Goal: Task Accomplishment & Management: Complete application form

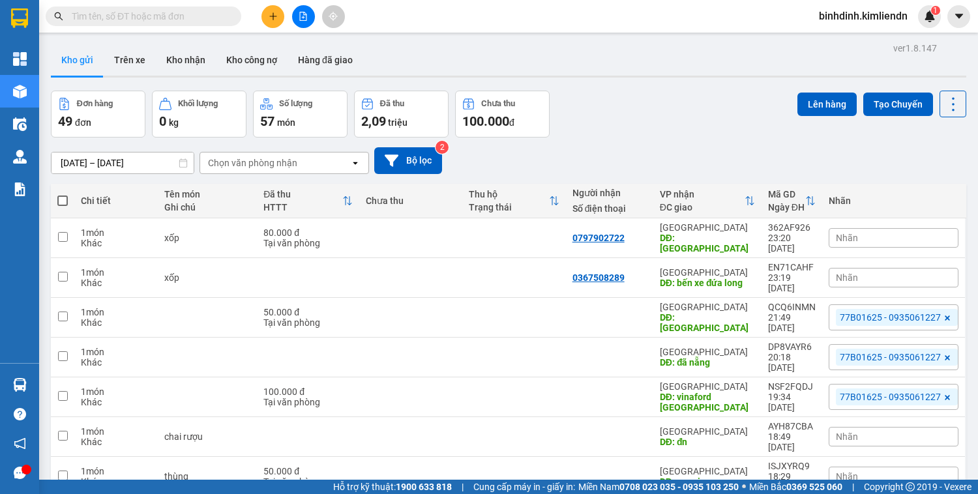
click at [217, 17] on input "text" at bounding box center [149, 16] width 154 height 14
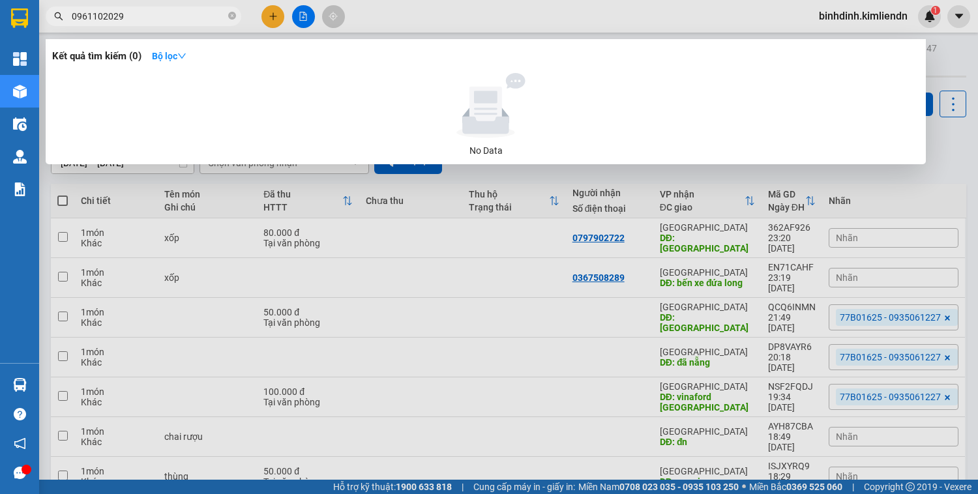
type input "0961102029"
click at [183, 57] on icon "down" at bounding box center [181, 56] width 9 height 9
click at [561, 107] on div at bounding box center [485, 105] width 857 height 65
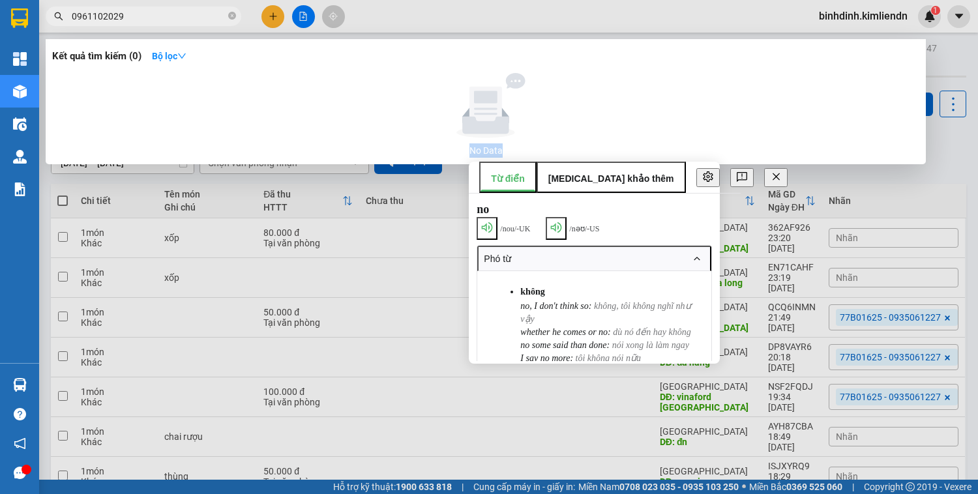
click at [561, 108] on div at bounding box center [485, 105] width 857 height 65
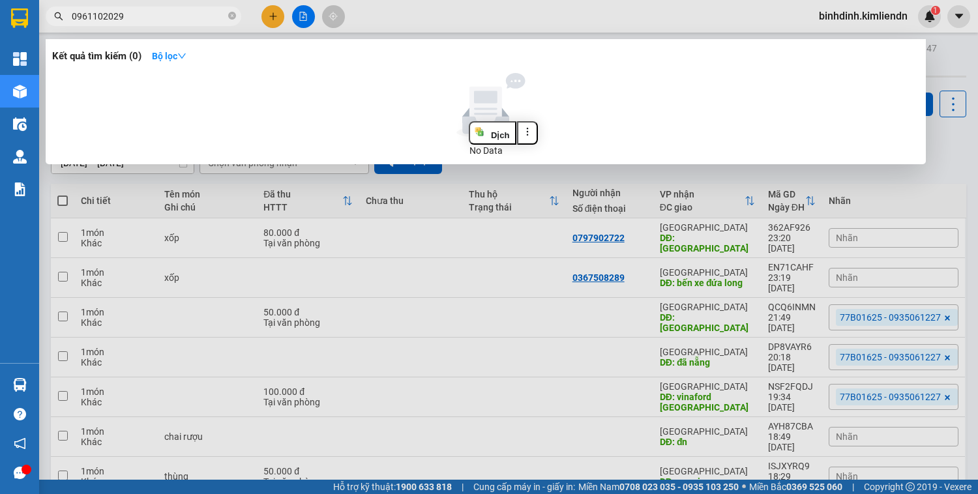
click at [563, 96] on div at bounding box center [485, 105] width 857 height 65
click at [572, 84] on div at bounding box center [485, 105] width 857 height 65
click at [573, 81] on div at bounding box center [485, 105] width 857 height 65
click at [85, 60] on h3 "Kết quả tìm kiếm ( 0 )" at bounding box center [96, 57] width 89 height 14
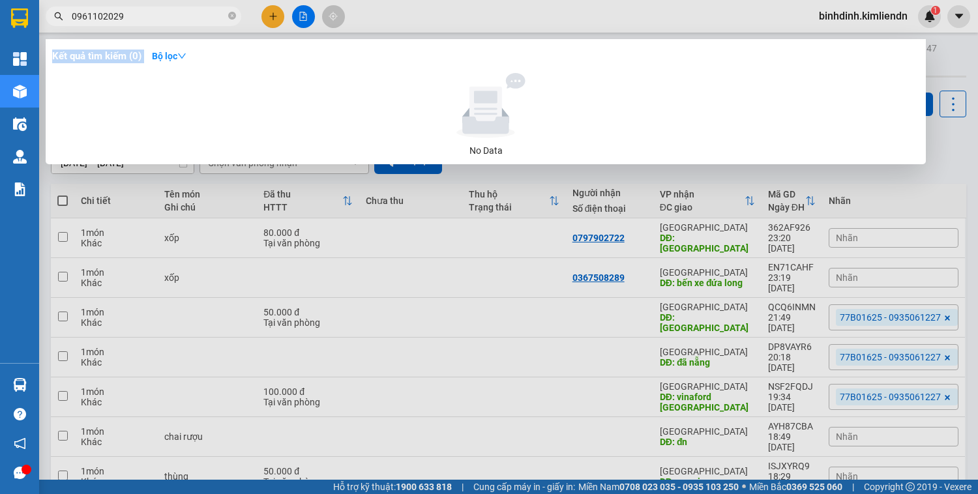
drag, startPoint x: 80, startPoint y: 102, endPoint x: 408, endPoint y: 190, distance: 339.4
click at [0, 16] on div "Kết quả tìm kiếm ( 0 ) Bộ lọc No Data" at bounding box center [0, 16] width 0 height 0
click at [323, 79] on div at bounding box center [485, 105] width 857 height 65
click at [272, 110] on div at bounding box center [485, 105] width 857 height 65
click at [232, 18] on icon "close-circle" at bounding box center [232, 16] width 8 height 8
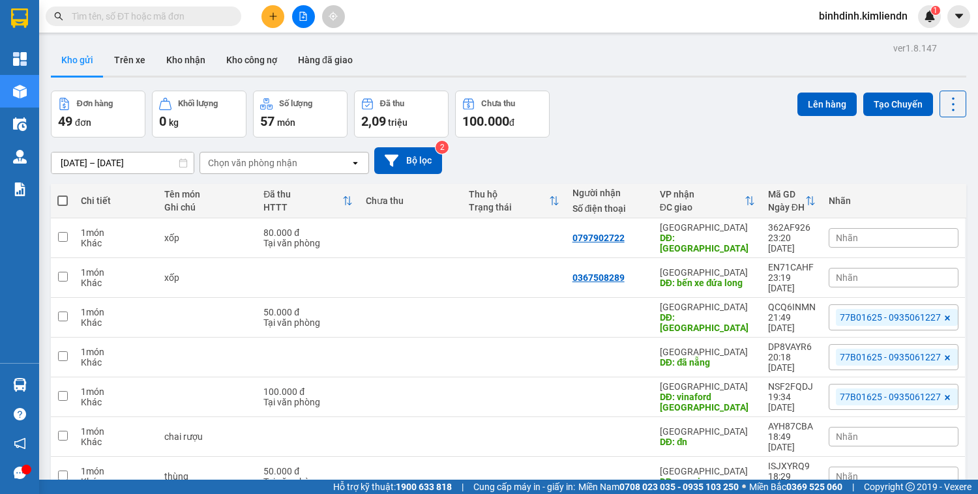
click at [201, 16] on input "text" at bounding box center [149, 16] width 154 height 14
click at [271, 17] on icon "plus" at bounding box center [273, 16] width 9 height 9
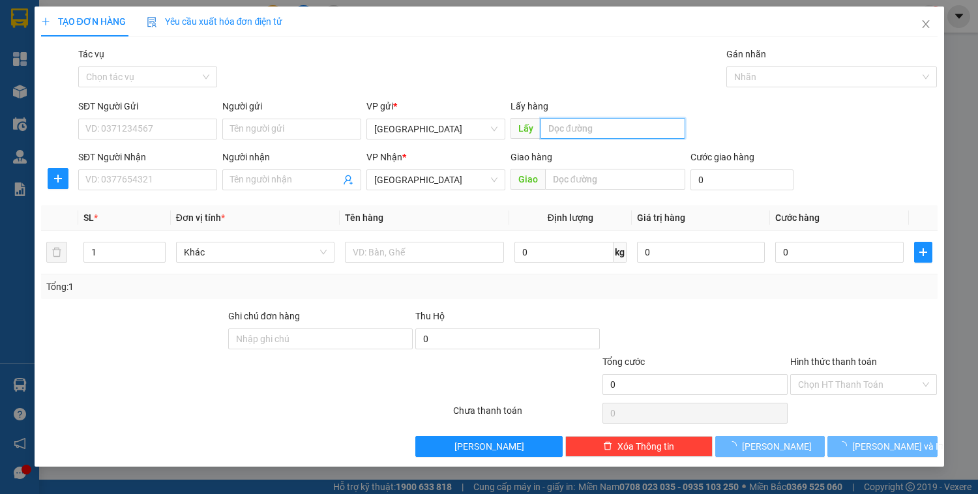
click at [577, 124] on input "text" at bounding box center [612, 128] width 145 height 21
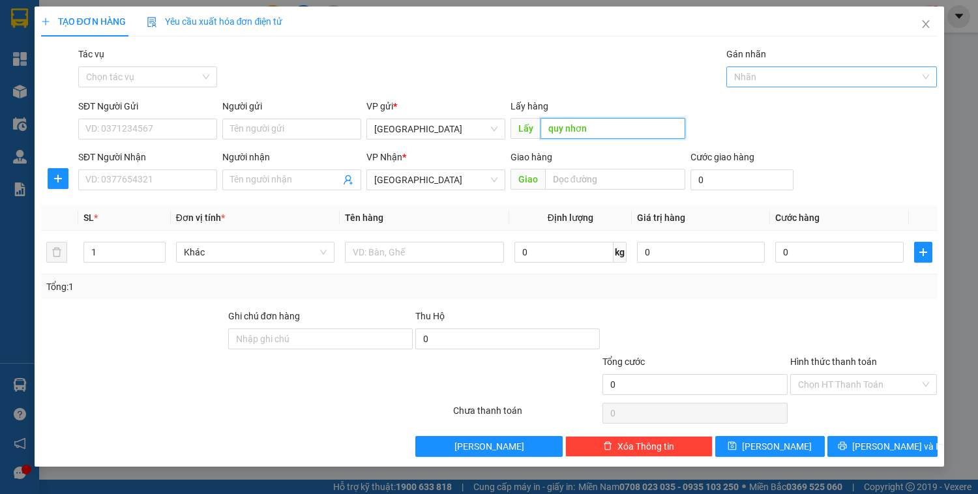
click at [851, 81] on div at bounding box center [825, 77] width 191 height 16
type input "quy nhơn"
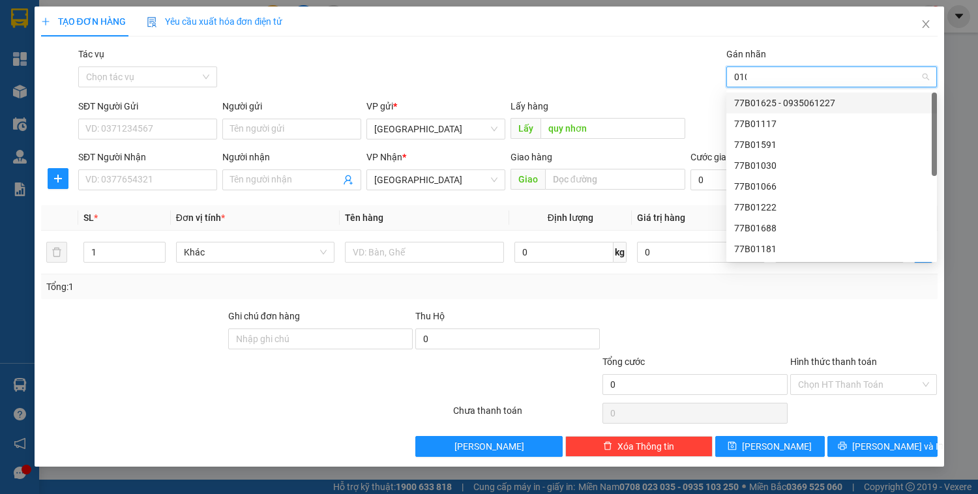
type input "0106"
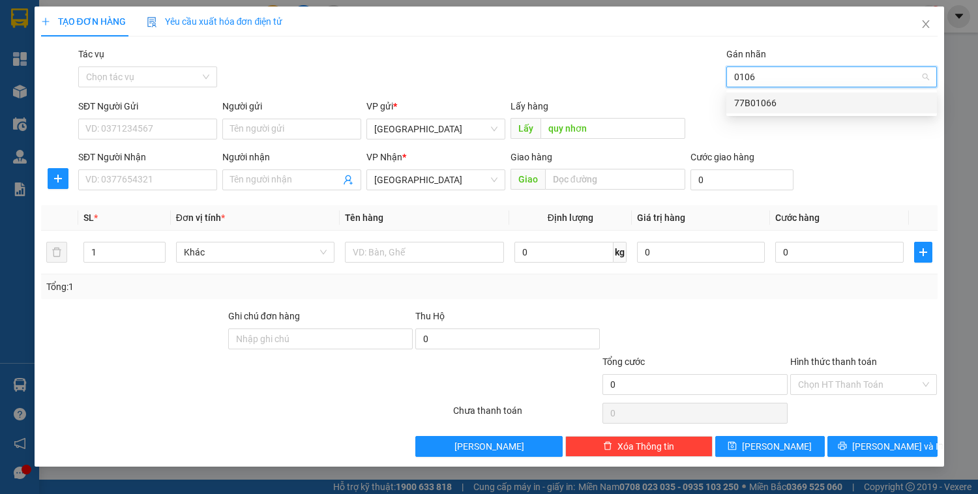
click at [851, 104] on div "77B01066" at bounding box center [831, 103] width 195 height 14
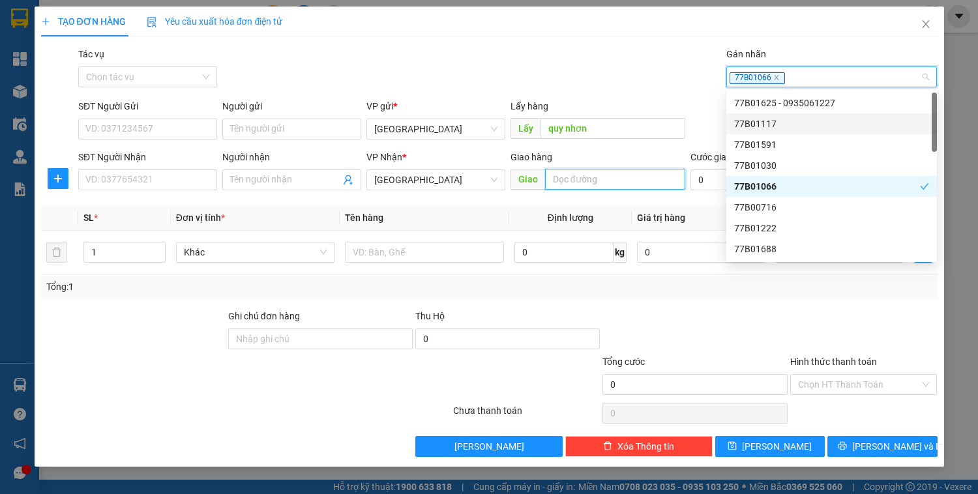
click at [599, 177] on input "text" at bounding box center [615, 179] width 140 height 21
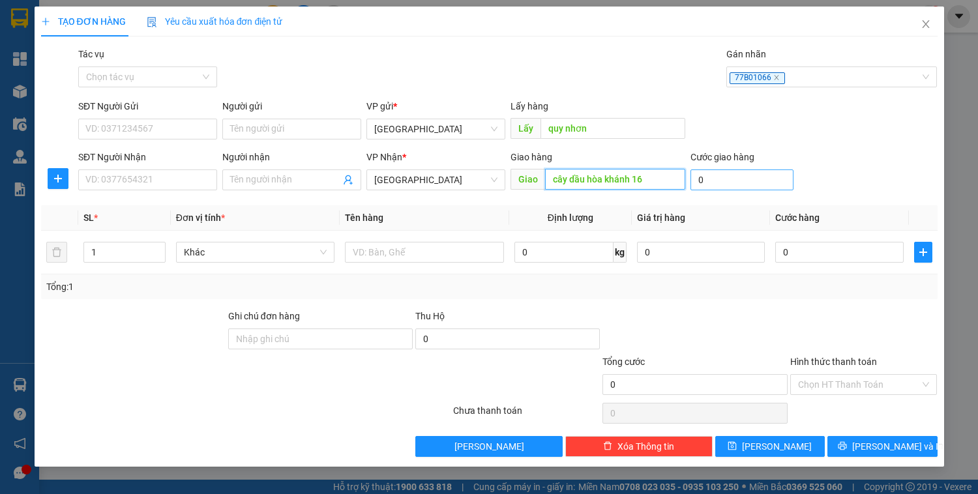
type input "cây dầu hòa khánh 16"
click at [772, 170] on input "0" at bounding box center [741, 180] width 103 height 21
type input "5"
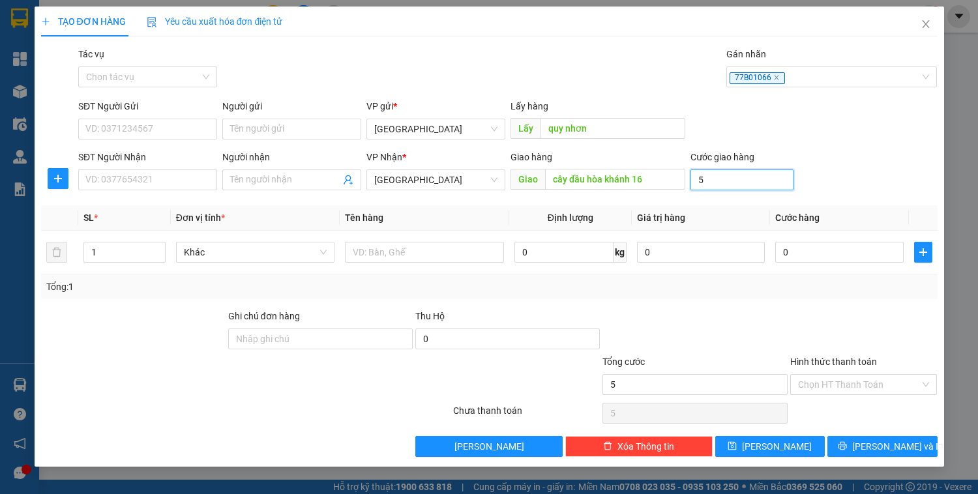
type input "50"
type input "500"
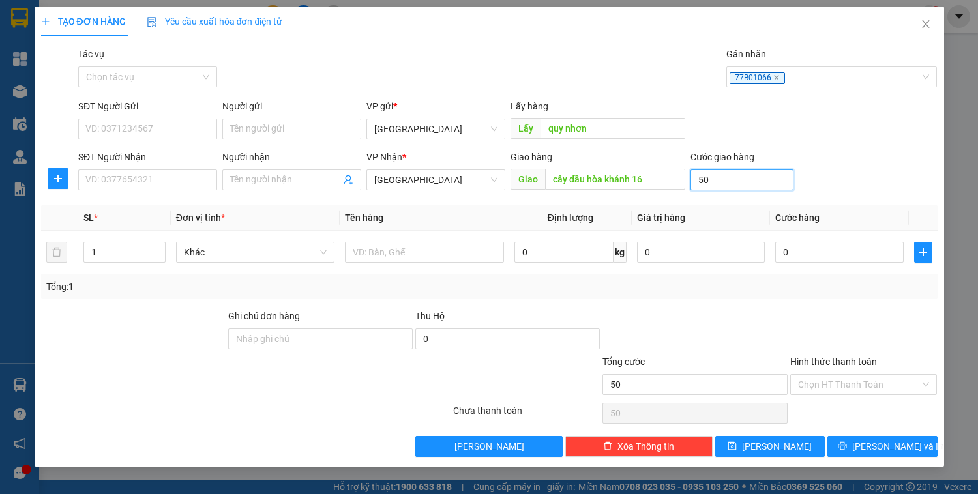
type input "500"
type input "5.000"
type input "50.000"
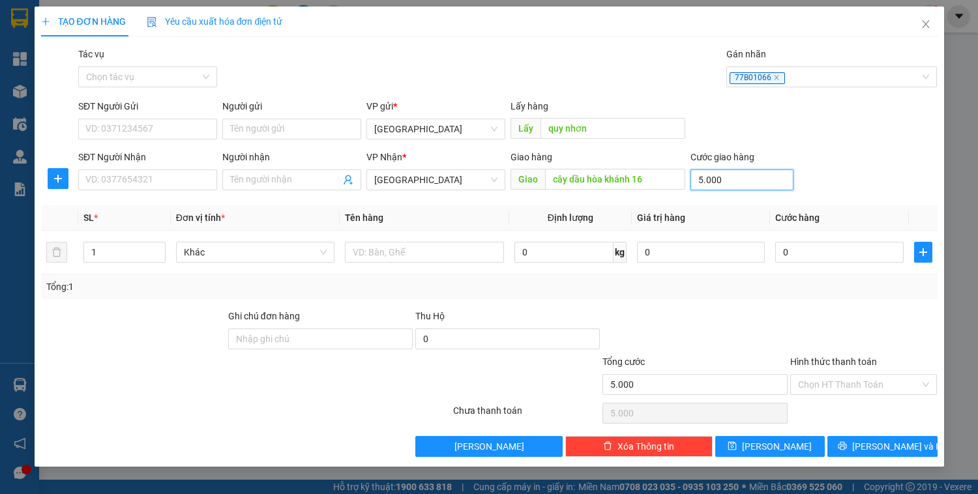
type input "50.000"
click at [777, 445] on span "[PERSON_NAME]" at bounding box center [777, 446] width 70 height 14
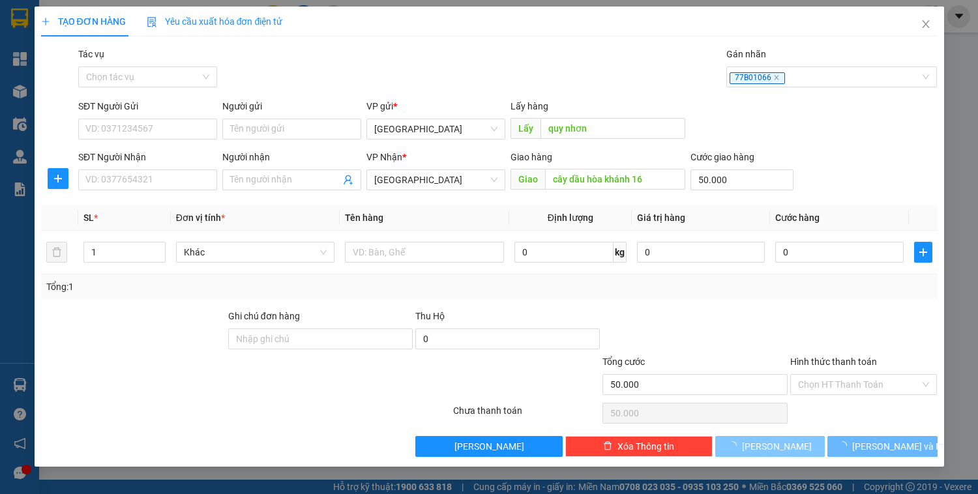
type input "0"
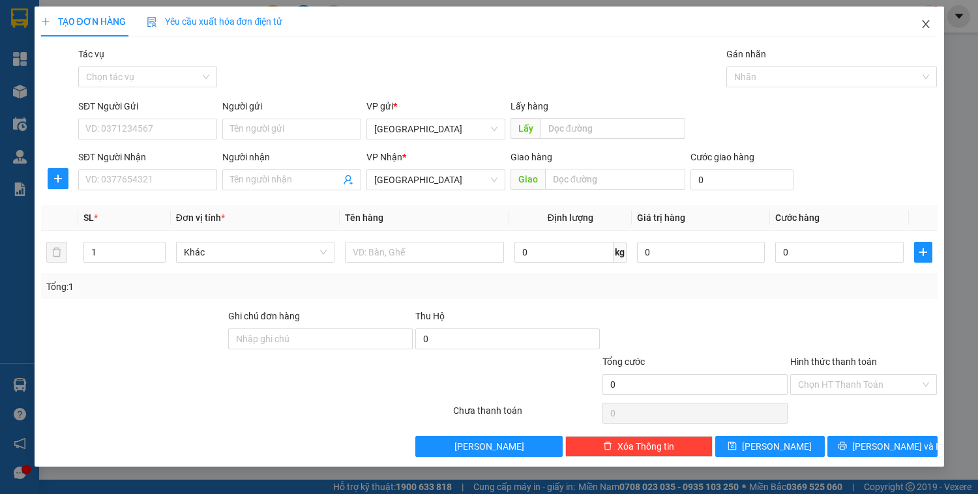
click at [915, 21] on span "Close" at bounding box center [925, 25] width 37 height 37
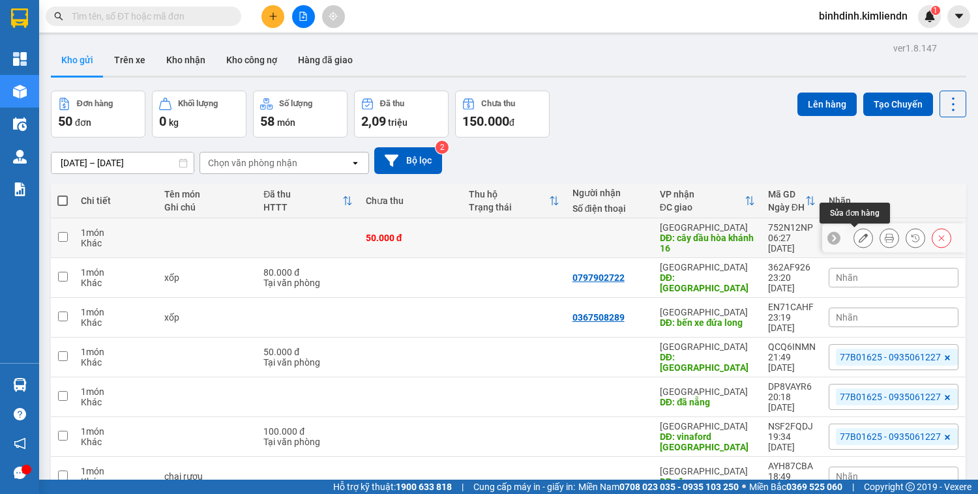
click at [859, 241] on icon at bounding box center [863, 237] width 9 height 9
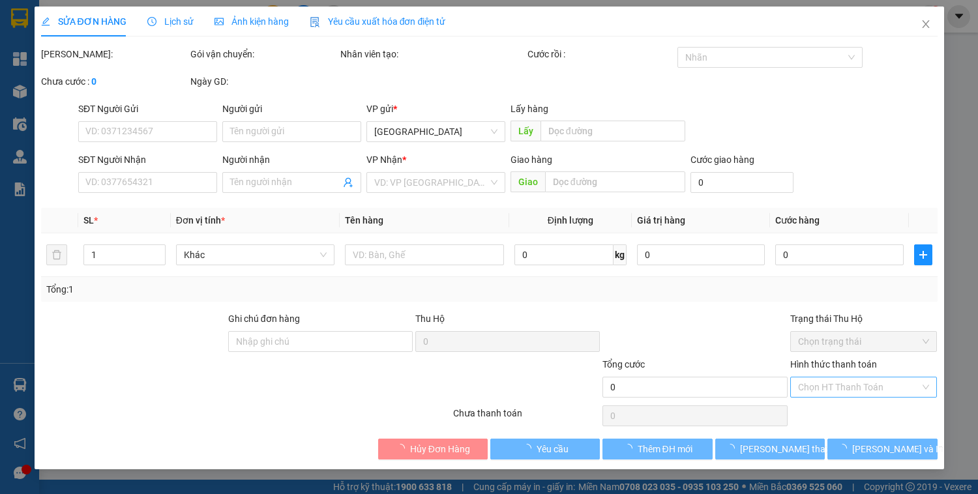
click at [899, 385] on input "Hình thức thanh toán" at bounding box center [859, 387] width 123 height 20
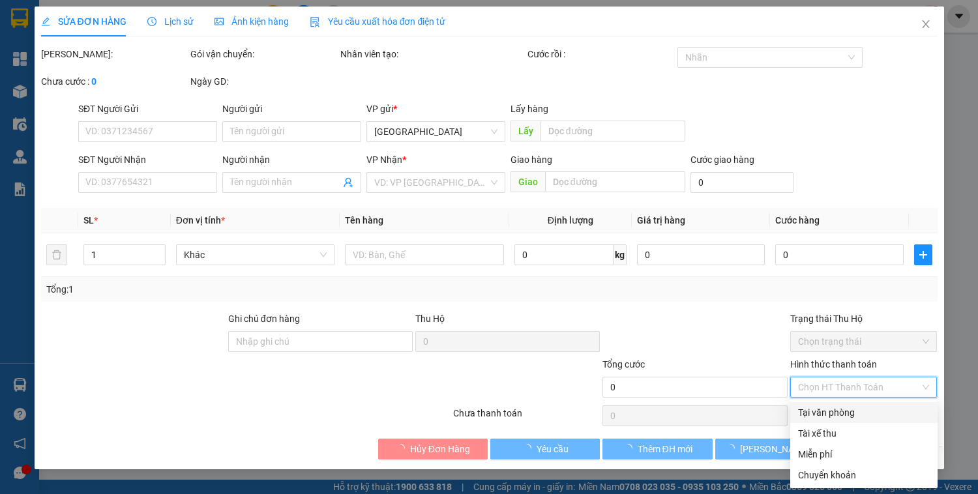
click at [873, 417] on div "Tại văn phòng" at bounding box center [864, 412] width 132 height 14
type input "0"
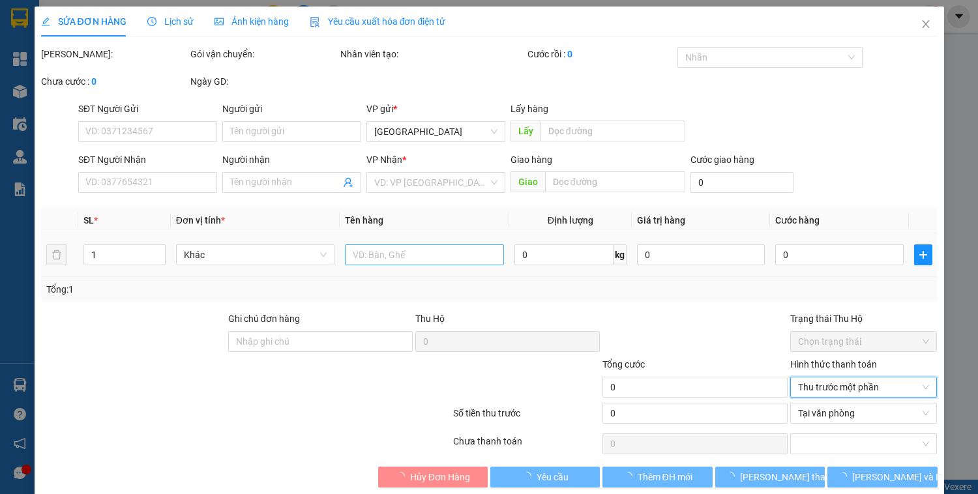
type input "quy nhơn"
type input "cây dầu hòa khánh 16"
type input "50.000"
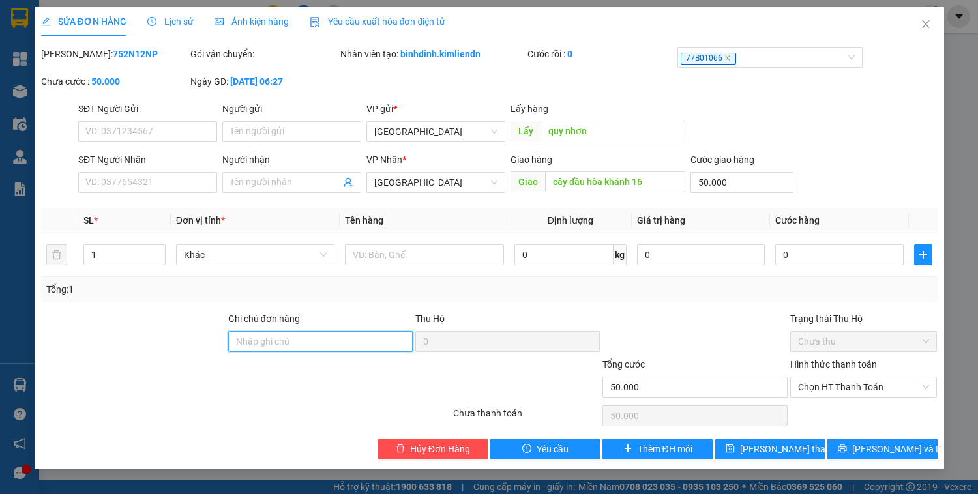
click at [360, 336] on input "Ghi chú đơn hàng" at bounding box center [320, 341] width 184 height 21
type input "0909098232 Vinh"
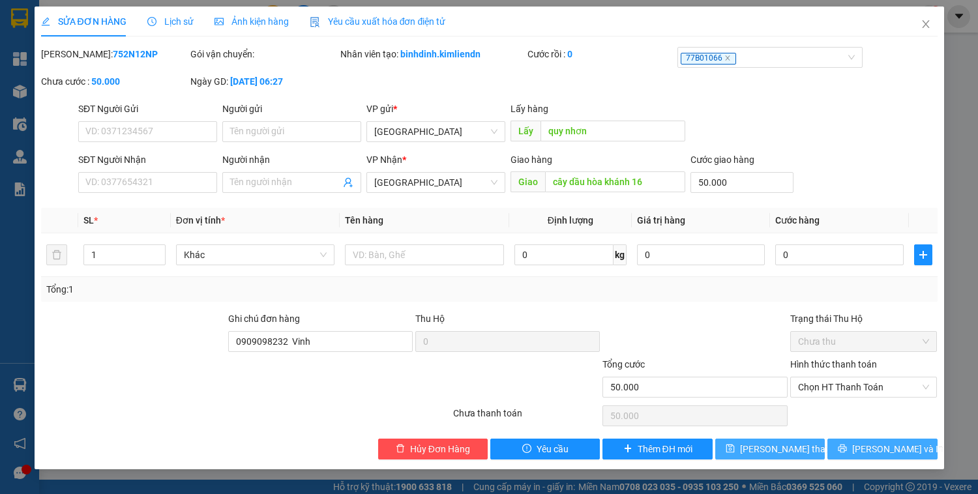
drag, startPoint x: 803, startPoint y: 449, endPoint x: 863, endPoint y: 449, distance: 60.0
click at [863, 449] on div "Hủy Đơn Hàng Yêu cầu Thêm ĐH mới [PERSON_NAME] thay đổi [PERSON_NAME] và [PERSO…" at bounding box center [489, 449] width 899 height 21
click at [847, 449] on icon "printer" at bounding box center [842, 449] width 8 height 8
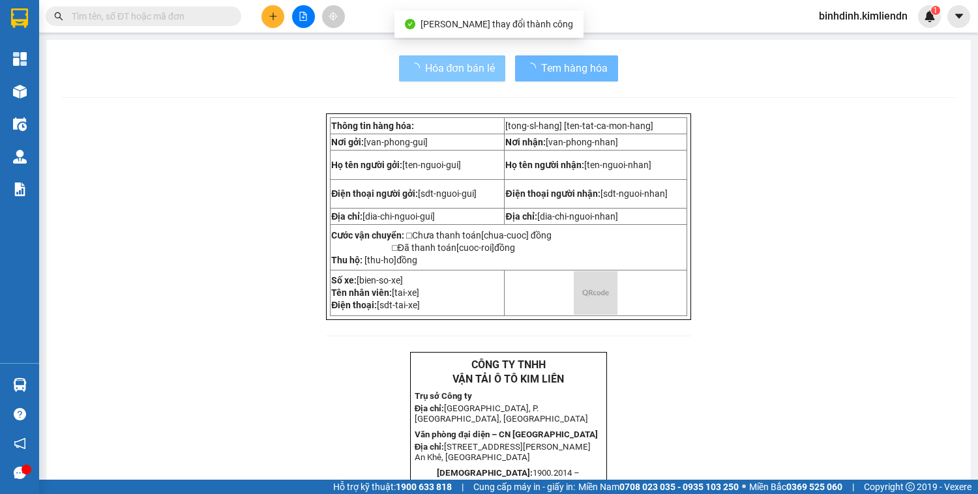
click at [413, 73] on span "loading" at bounding box center [417, 68] width 16 height 10
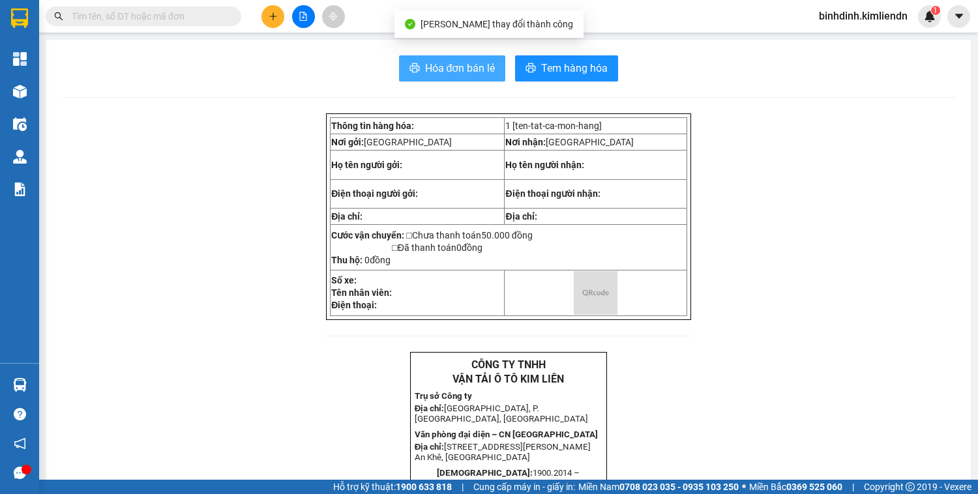
click at [413, 73] on icon "printer" at bounding box center [414, 68] width 10 height 10
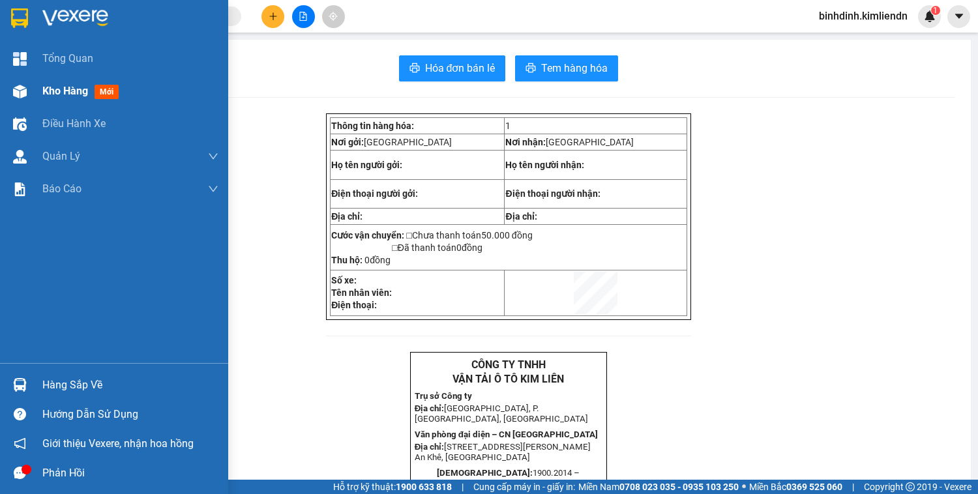
click at [5, 96] on div "Kho hàng mới" at bounding box center [114, 91] width 228 height 33
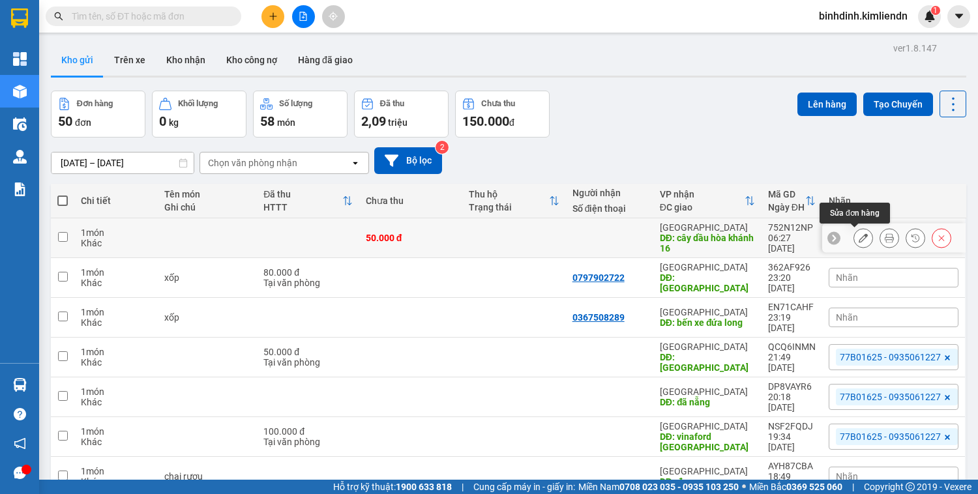
click at [859, 237] on icon at bounding box center [863, 237] width 9 height 9
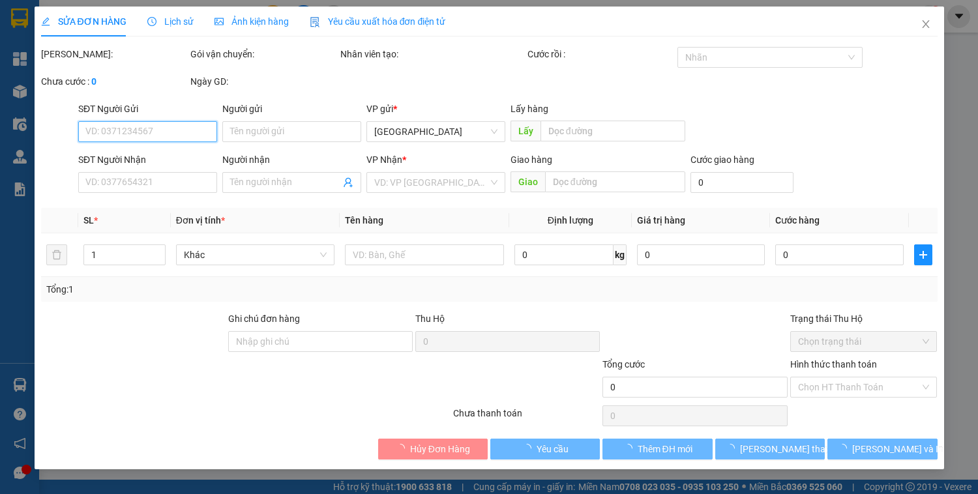
type input "quy nhơn"
type input "cây dầu hòa khánh 16"
type input "50.000"
type input "0909098232 Vinh"
type input "50.000"
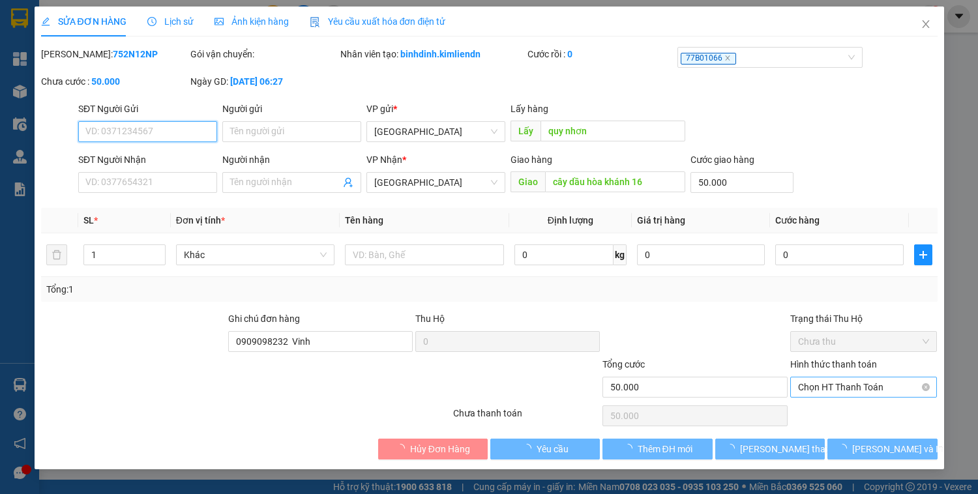
click at [921, 387] on span "Chọn HT Thanh Toán" at bounding box center [864, 387] width 132 height 20
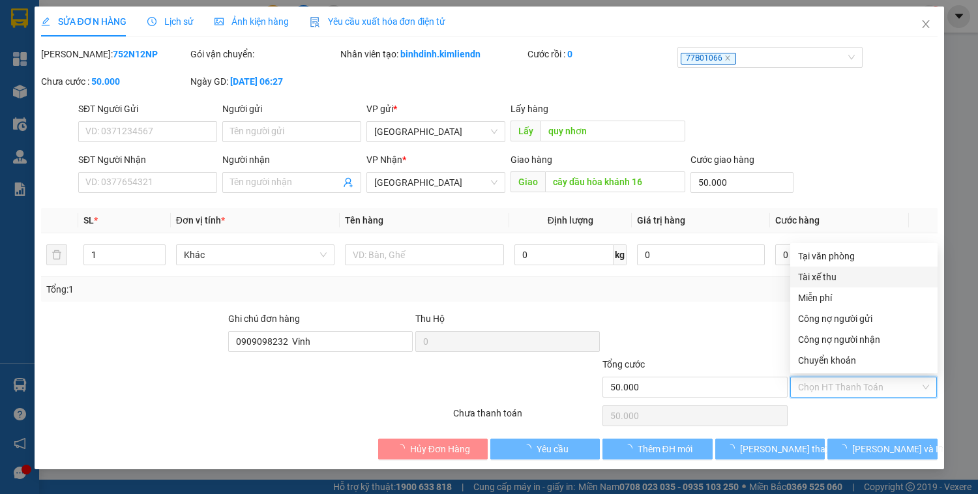
click at [814, 279] on div "Tài xế thu" at bounding box center [864, 277] width 132 height 14
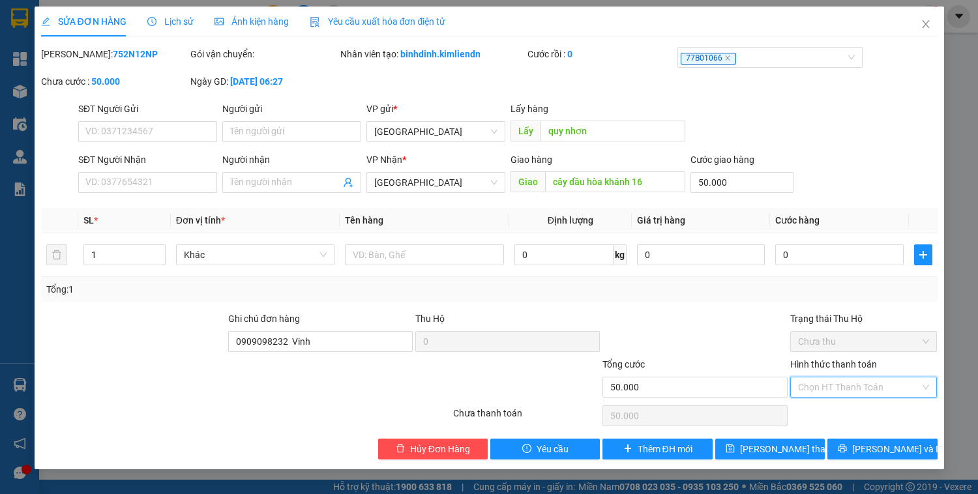
click at [923, 385] on div "Chọn HT Thanh Toán" at bounding box center [863, 387] width 147 height 21
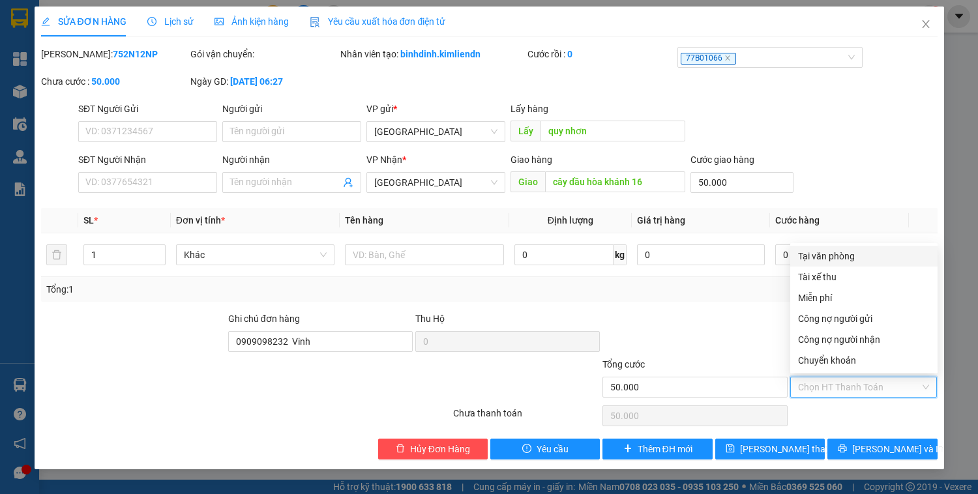
click at [843, 252] on div "Tại văn phòng" at bounding box center [864, 256] width 132 height 14
type input "0"
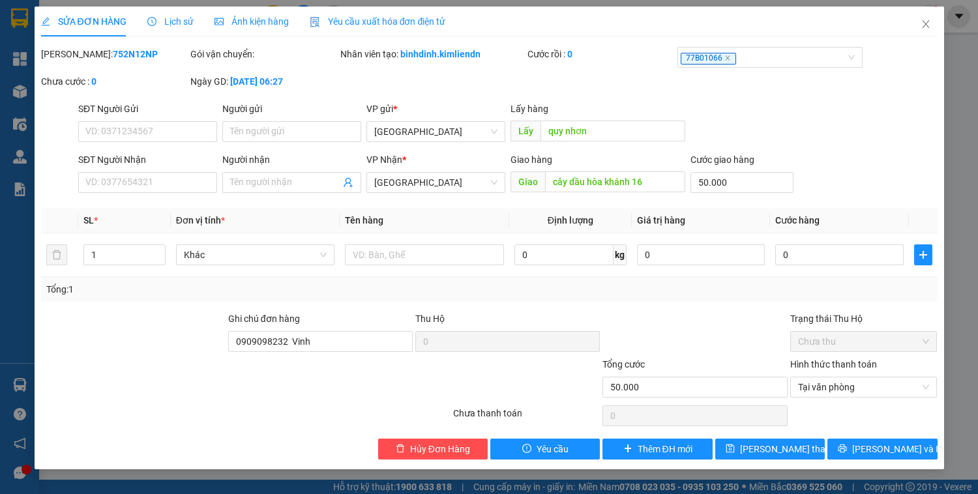
click at [668, 297] on div "Tổng: 1" at bounding box center [489, 289] width 896 height 25
click at [183, 181] on input "SĐT Người Nhận" at bounding box center [147, 182] width 139 height 21
type input "0905727674"
click at [197, 138] on input "SĐT Người Gửi" at bounding box center [147, 131] width 139 height 21
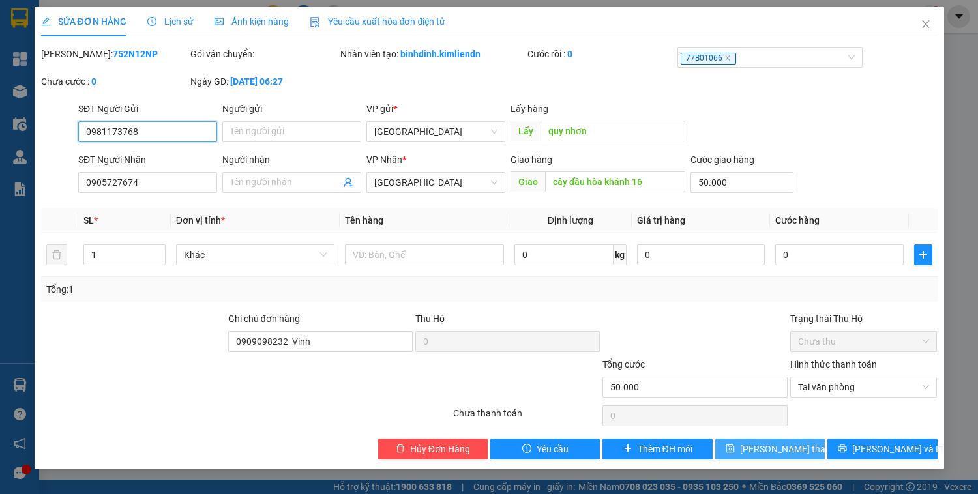
type input "0981173768"
click at [756, 452] on span "[PERSON_NAME] thay đổi" at bounding box center [792, 449] width 104 height 14
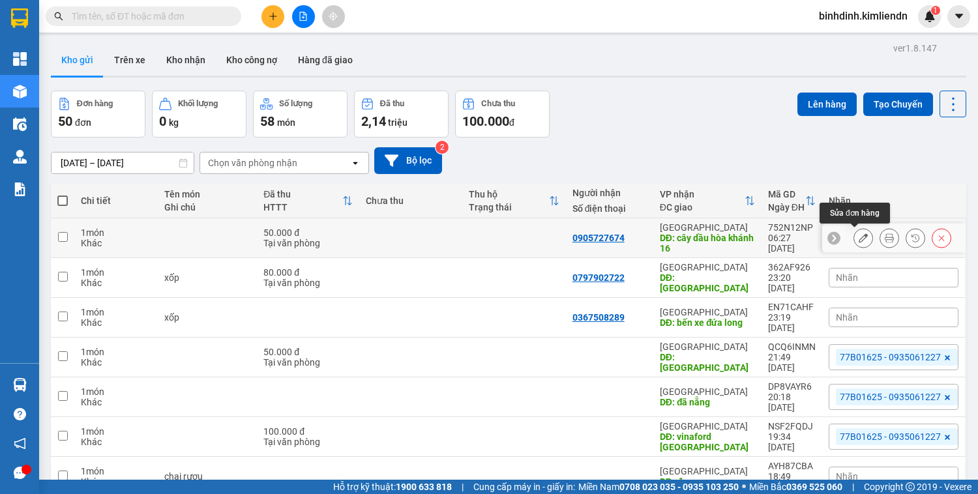
click at [859, 238] on icon at bounding box center [863, 237] width 9 height 9
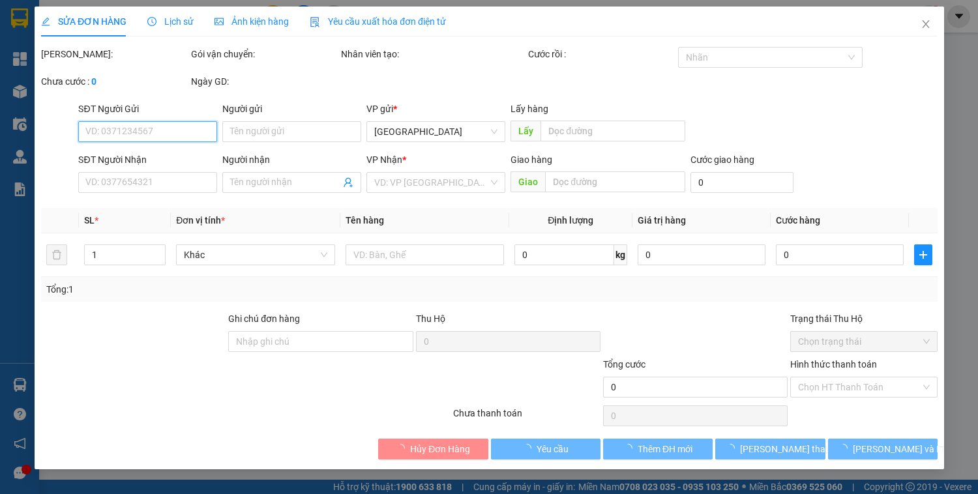
type input "0981173768"
type input "quy nhơn"
type input "0905727674"
type input "cây dầu hòa khánh 16"
type input "50.000"
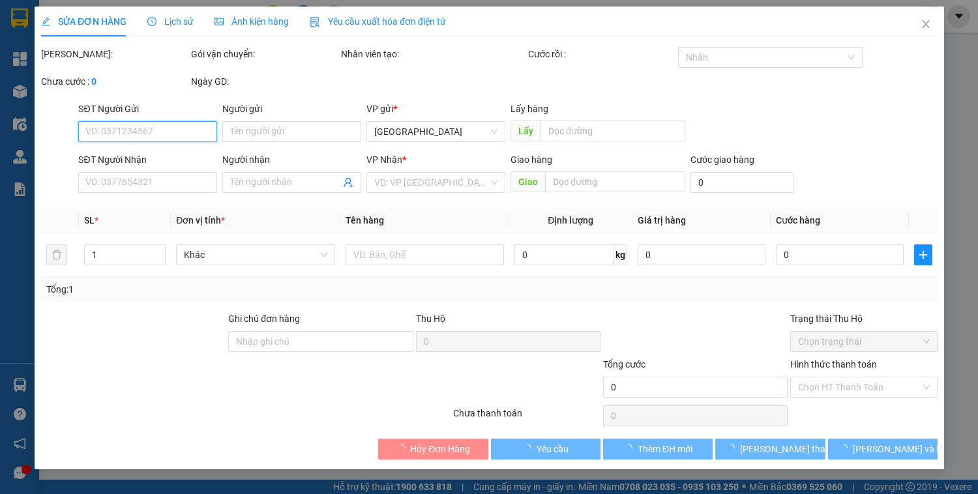
type input "0909098232 Vinh"
type input "50.000"
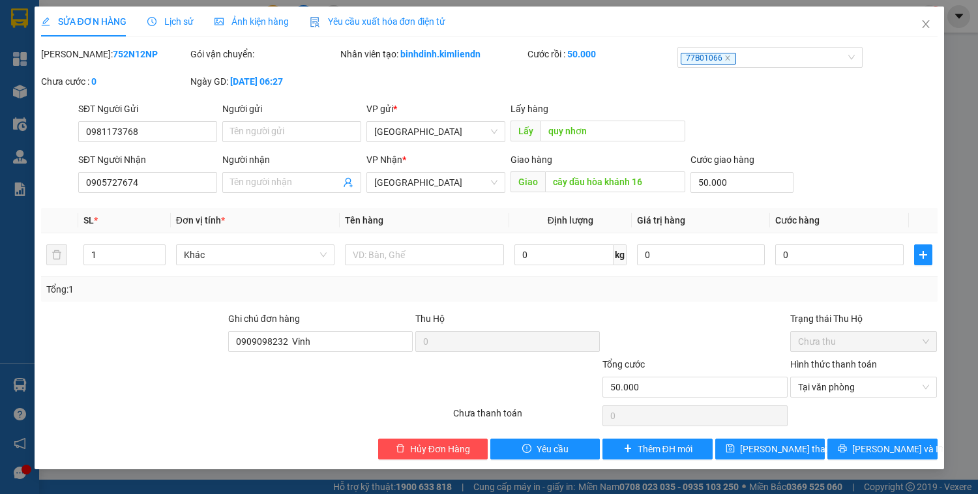
click at [960, 78] on div "SỬA ĐƠN HÀNG Lịch sử Ảnh kiện hàng Yêu cầu xuất hóa đơn điện tử Total Paid Fee …" at bounding box center [489, 247] width 978 height 494
click at [726, 61] on icon "close" at bounding box center [727, 58] width 7 height 7
click at [726, 61] on div at bounding box center [763, 58] width 165 height 16
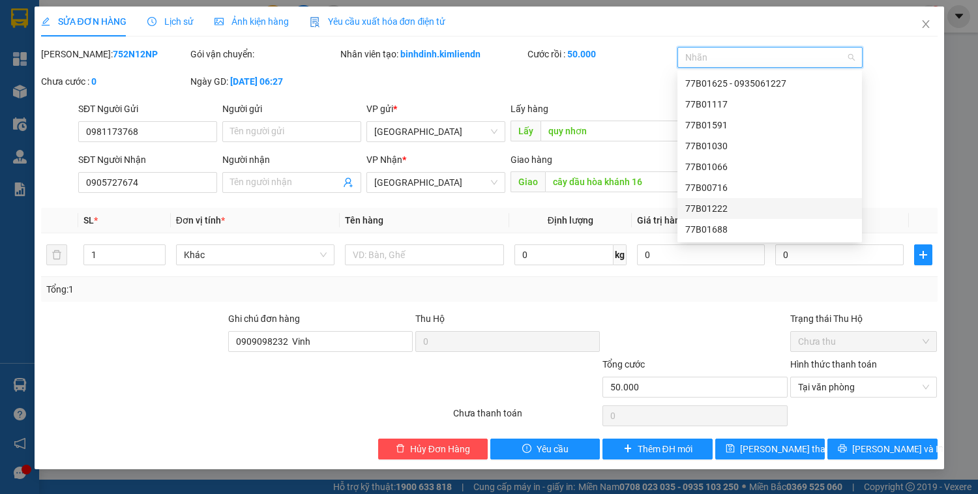
click at [730, 205] on div "77B01222" at bounding box center [769, 208] width 169 height 14
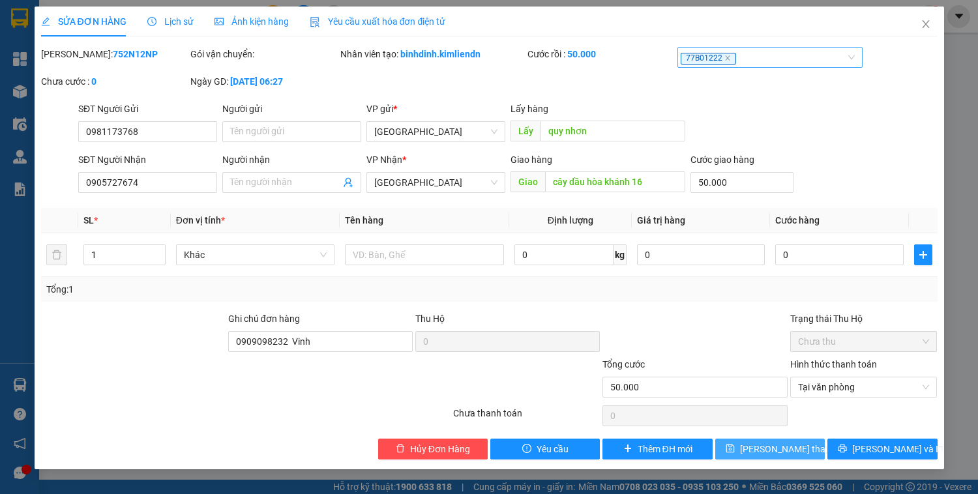
click at [786, 452] on span "[PERSON_NAME] thay đổi" at bounding box center [792, 449] width 104 height 14
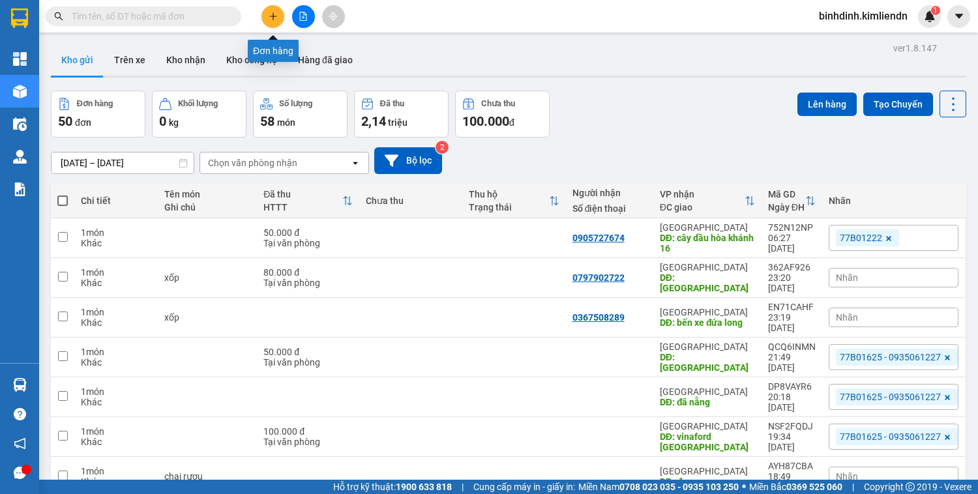
click at [273, 22] on button at bounding box center [272, 16] width 23 height 23
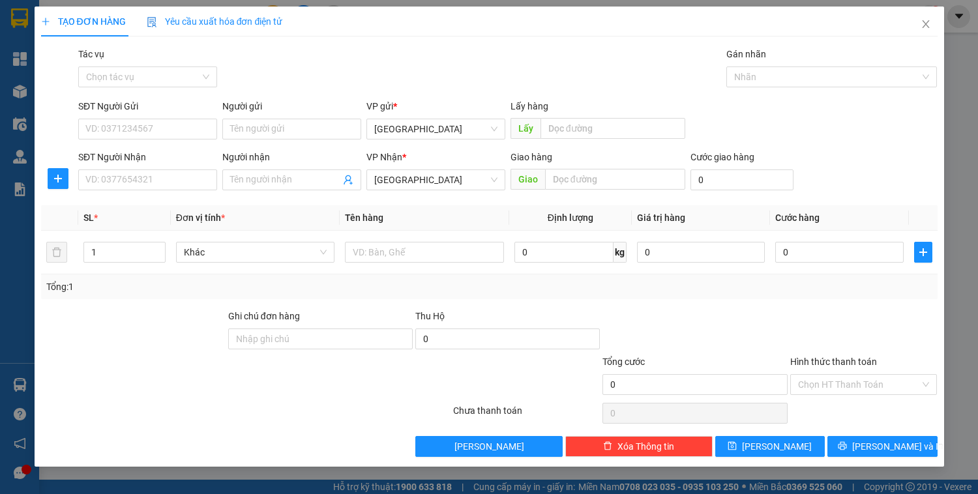
click at [585, 140] on div "Lấy hàng Lấy" at bounding box center [597, 122] width 175 height 46
click at [586, 133] on input "text" at bounding box center [612, 128] width 145 height 21
type input "quy nhơn"
click at [602, 172] on input "text" at bounding box center [615, 179] width 140 height 21
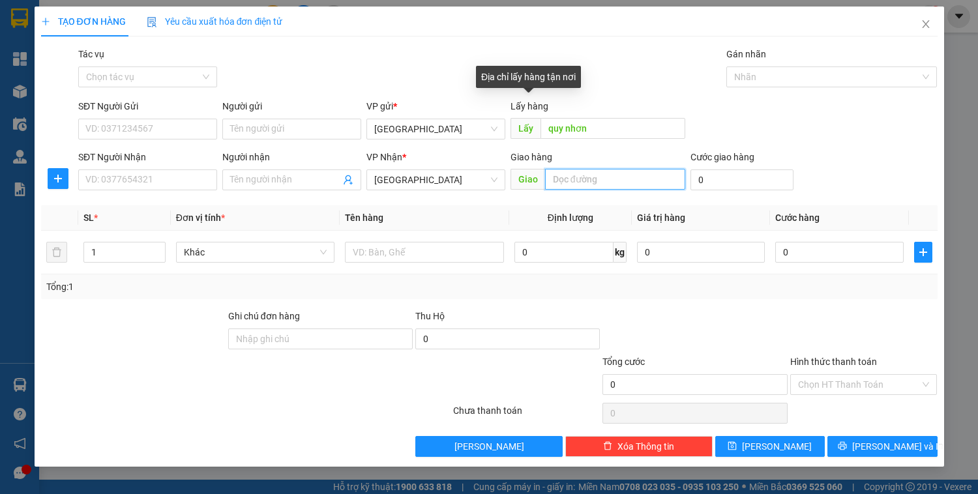
type input "d"
type input "[GEOGRAPHIC_DATA]"
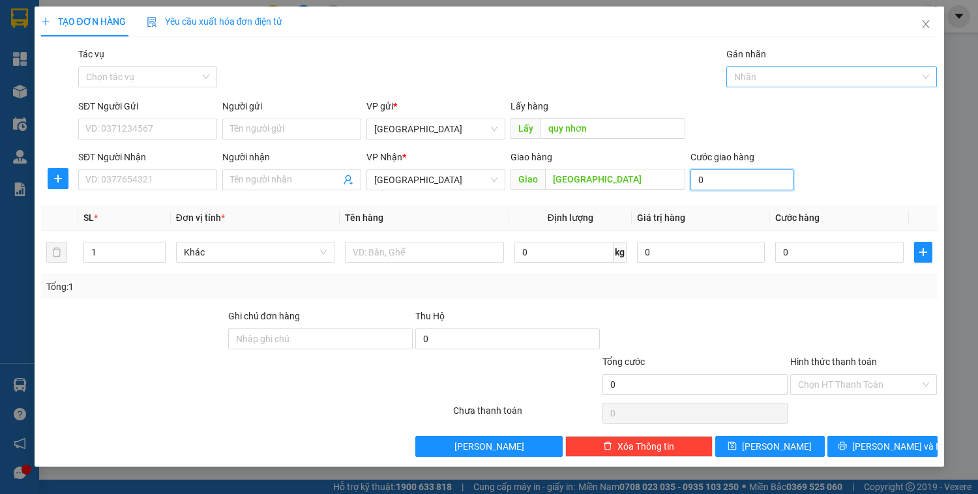
click at [797, 80] on div at bounding box center [825, 77] width 191 height 16
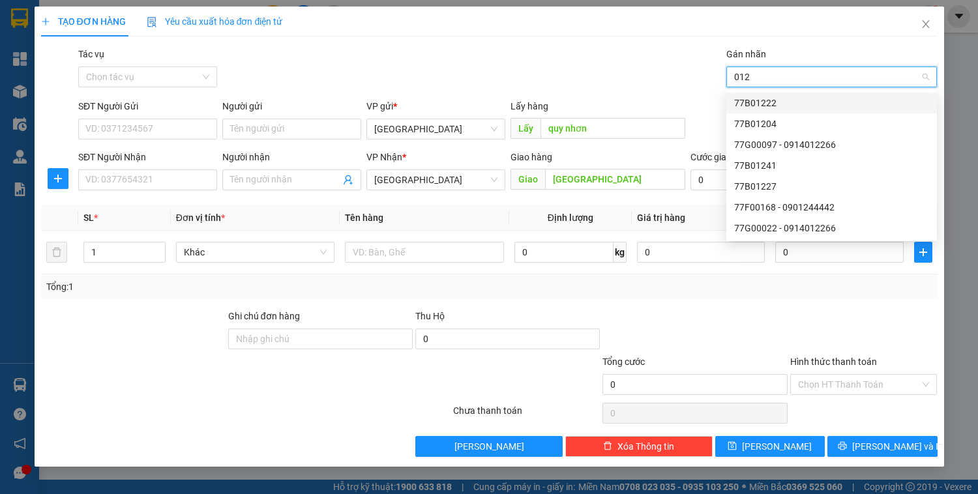
type input "0122"
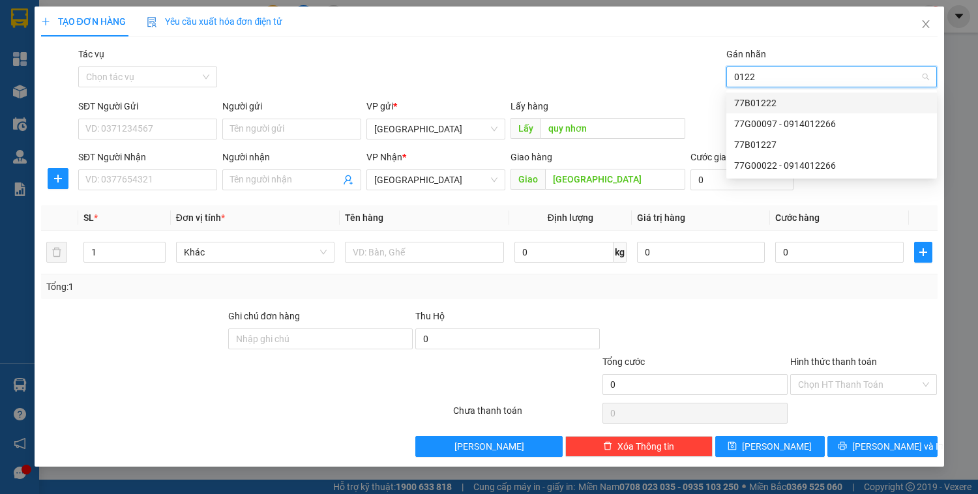
click at [797, 105] on div "77B01222" at bounding box center [831, 103] width 195 height 14
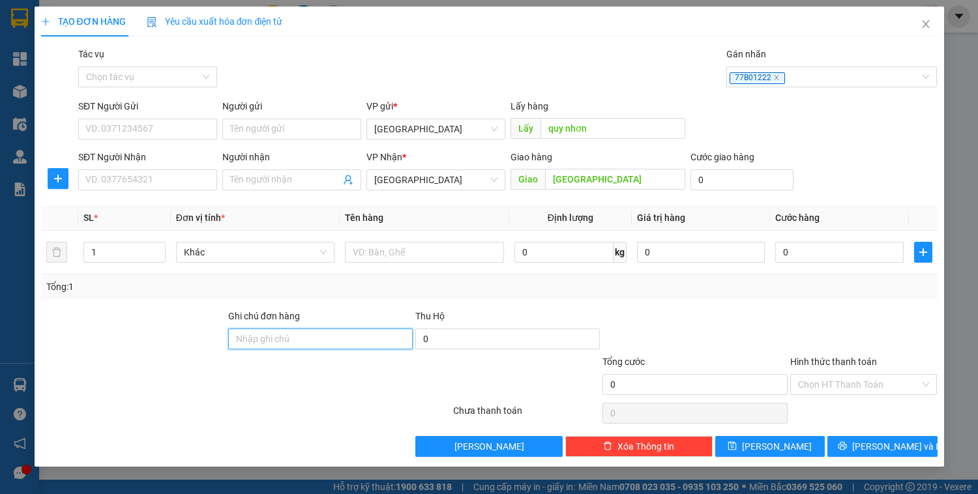
click at [368, 336] on input "Ghi chú đơn hàng" at bounding box center [320, 339] width 184 height 21
type input "0906460874 sơn"
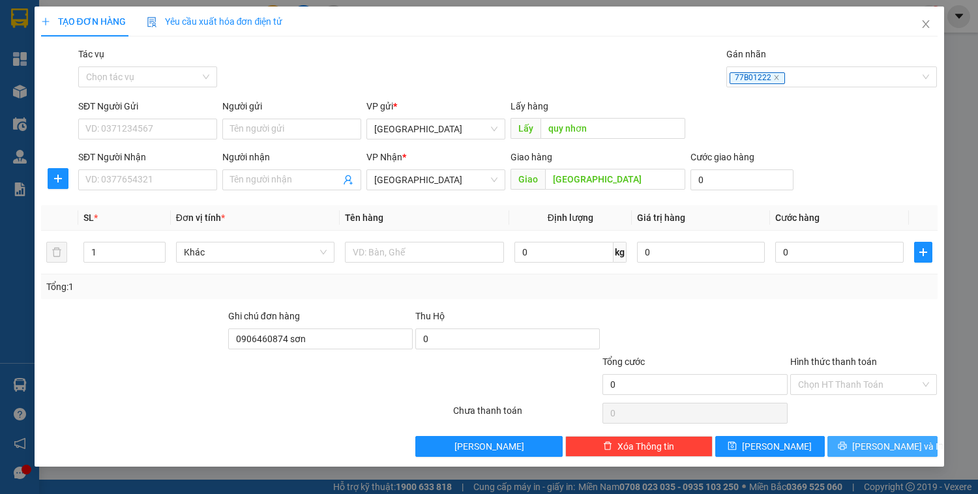
click at [847, 443] on icon "printer" at bounding box center [842, 445] width 9 height 9
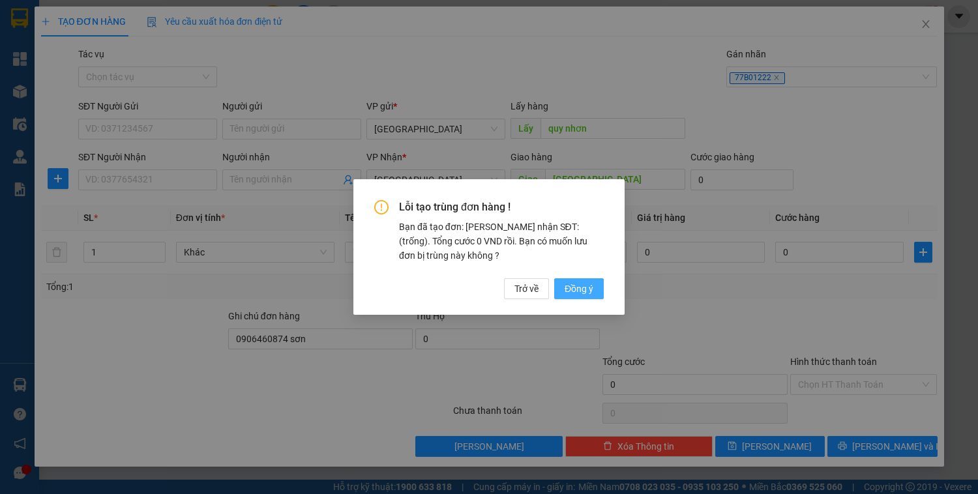
click at [561, 288] on button "Đồng ý" at bounding box center [579, 288] width 50 height 21
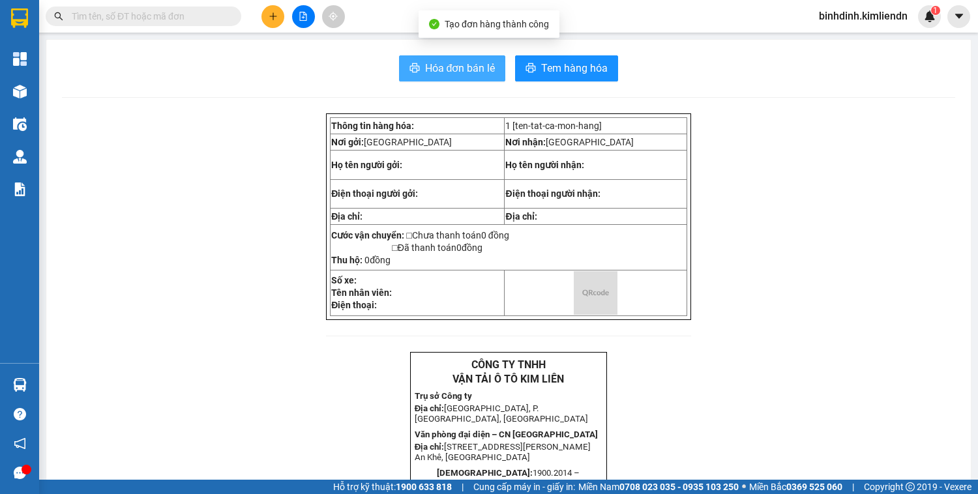
click at [452, 68] on span "Hóa đơn bán lẻ" at bounding box center [460, 68] width 70 height 16
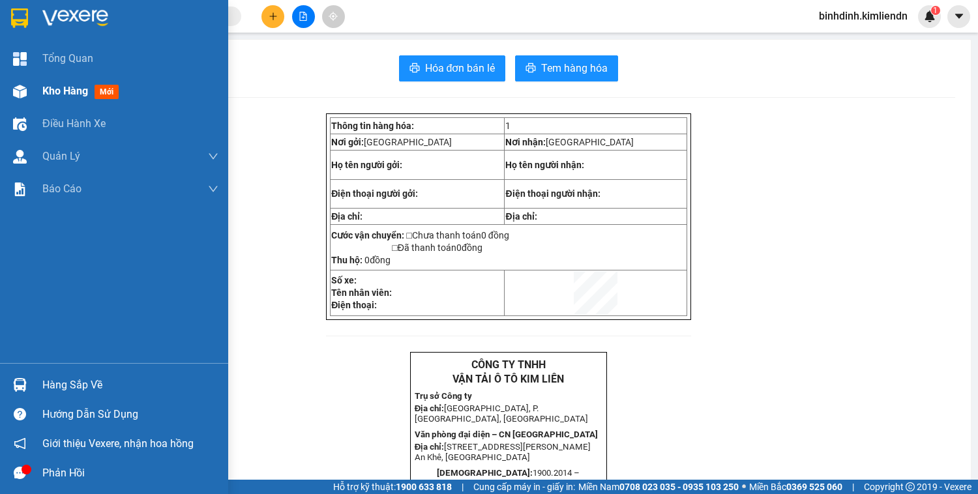
click at [27, 96] on div at bounding box center [19, 91] width 23 height 23
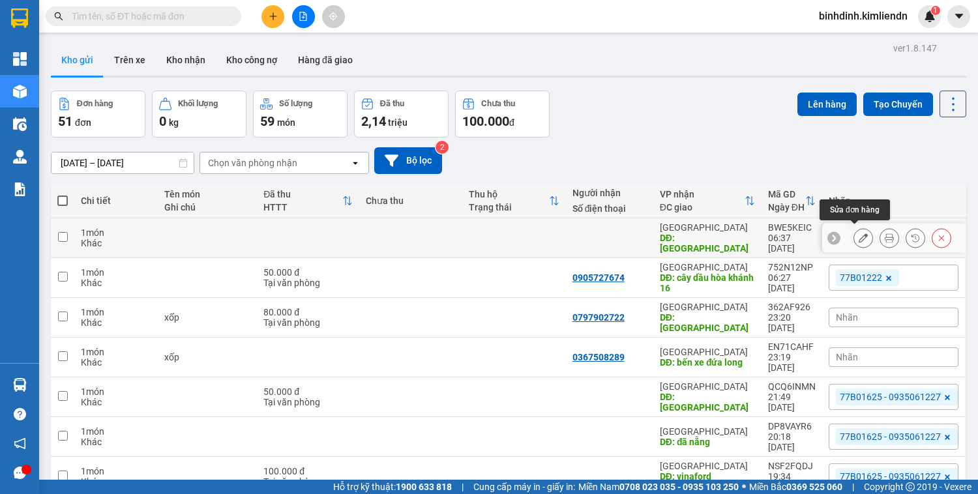
click at [859, 236] on icon at bounding box center [863, 237] width 9 height 9
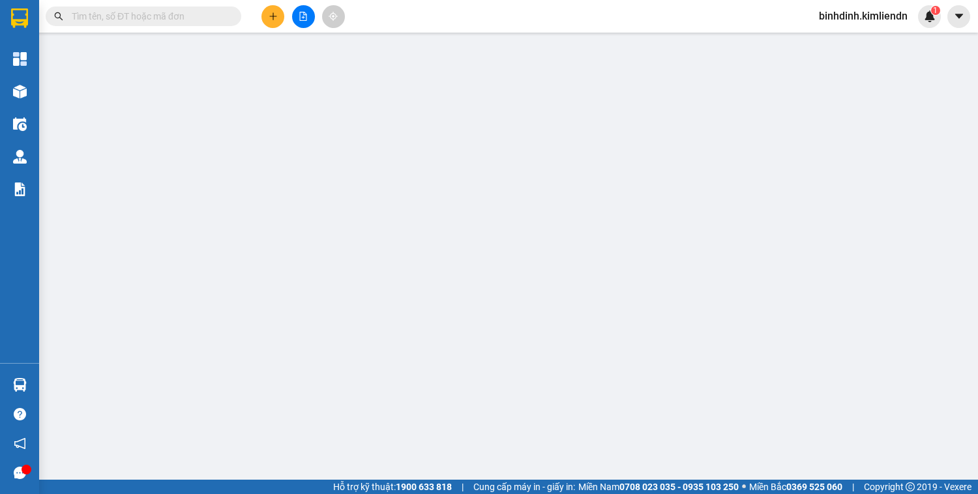
type input "quy nhơn"
type input "[GEOGRAPHIC_DATA]"
type input "0906460874 sơn"
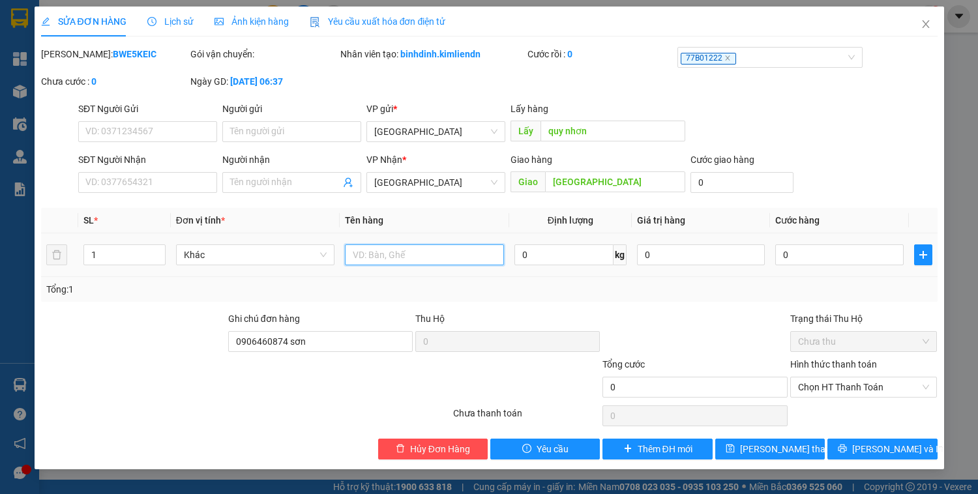
click at [392, 258] on input "text" at bounding box center [424, 254] width 158 height 21
type input "gói đen xe [GEOGRAPHIC_DATA] sang"
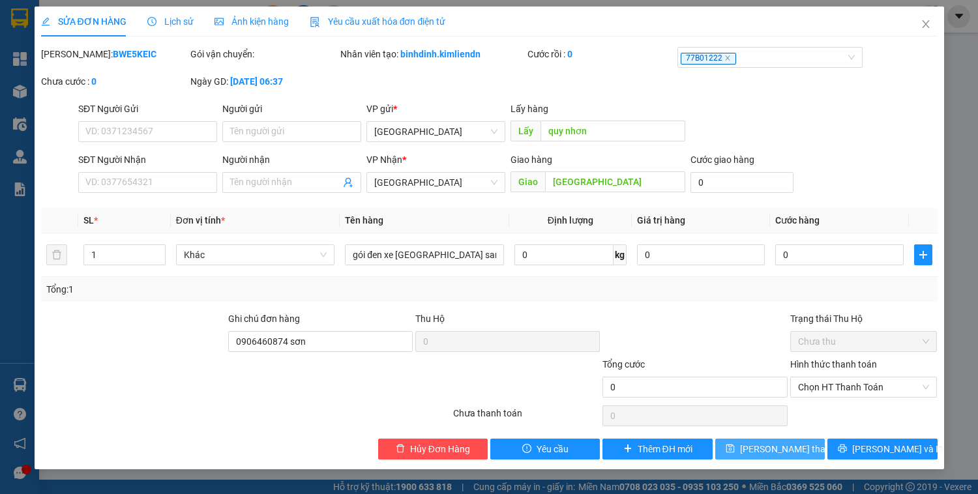
click at [748, 447] on button "[PERSON_NAME] thay đổi" at bounding box center [770, 449] width 110 height 21
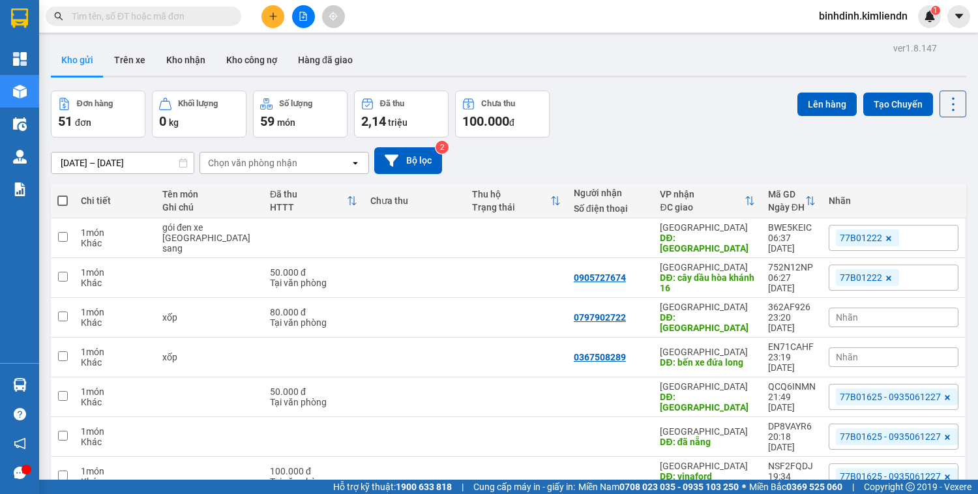
click at [159, 15] on input "text" at bounding box center [149, 16] width 154 height 14
type input "434"
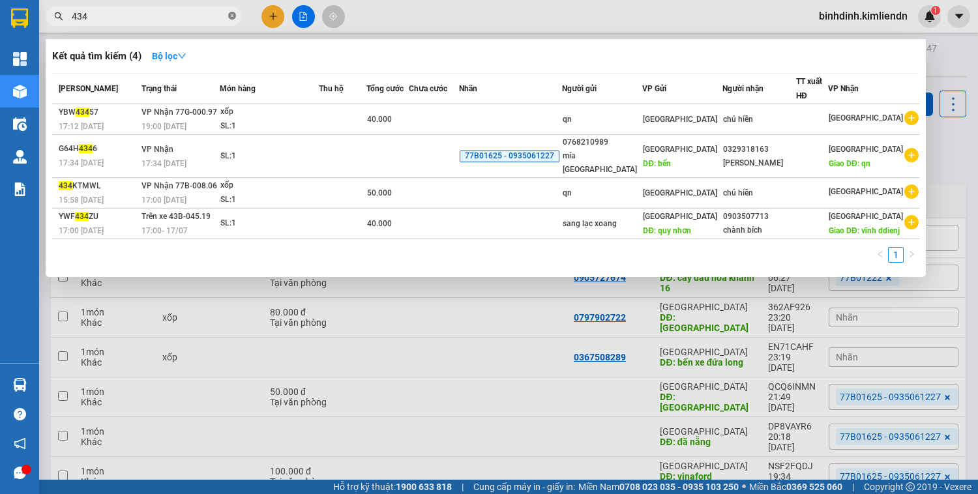
click at [233, 16] on icon "close-circle" at bounding box center [232, 16] width 8 height 8
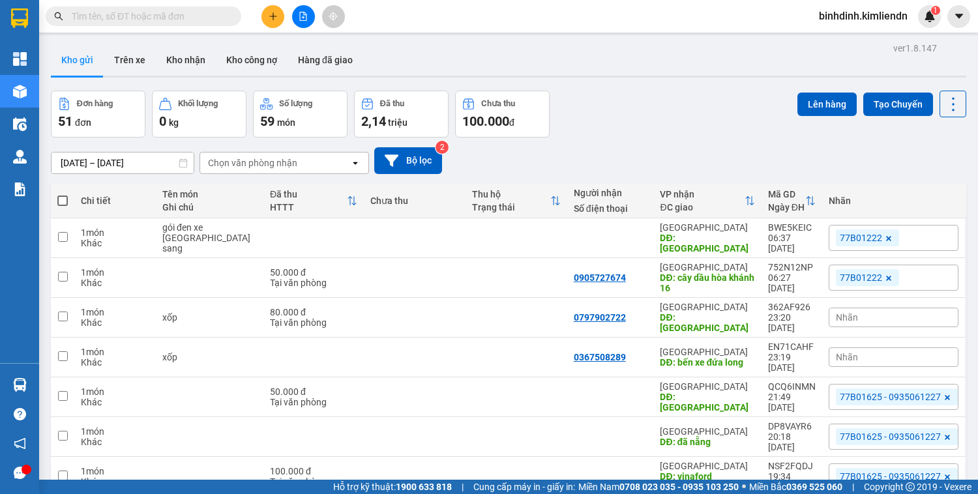
click at [196, 20] on input "text" at bounding box center [149, 16] width 154 height 14
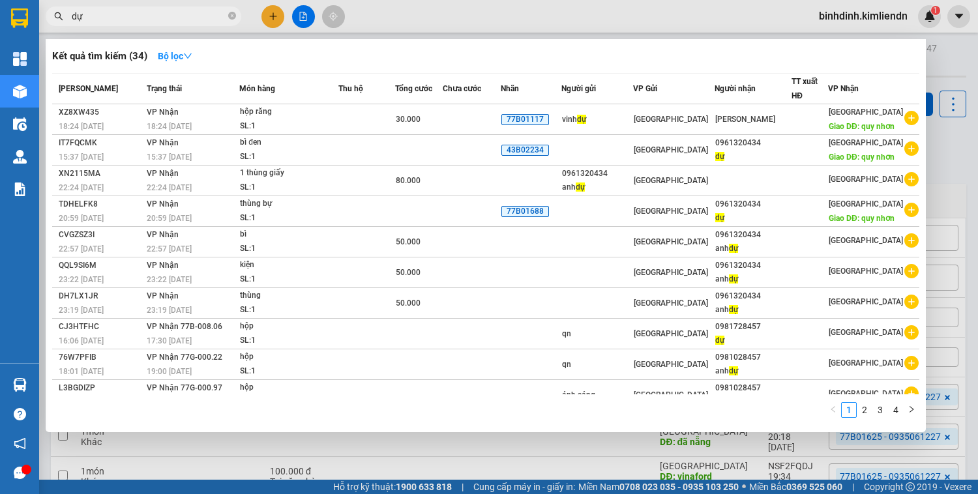
type input "dự"
click at [962, 147] on div at bounding box center [489, 247] width 978 height 494
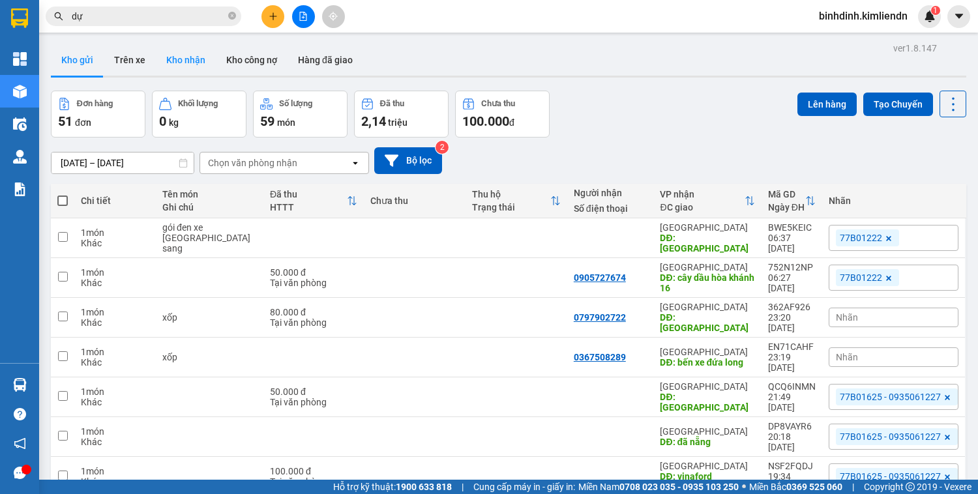
drag, startPoint x: 201, startPoint y: 62, endPoint x: 194, endPoint y: 67, distance: 8.3
click at [198, 64] on button "Kho nhận" at bounding box center [186, 59] width 60 height 31
